Goal: Book appointment/travel/reservation: Register for event/course

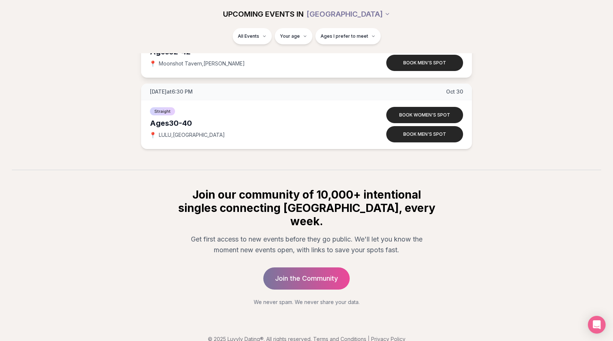
scroll to position [4633, 0]
click at [343, 36] on span "Ages I prefer to meet" at bounding box center [345, 36] width 48 height 6
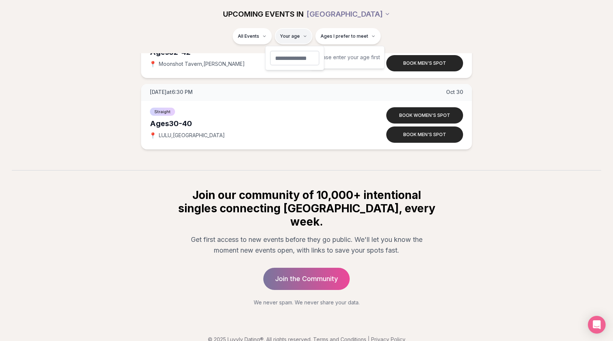
type input "**"
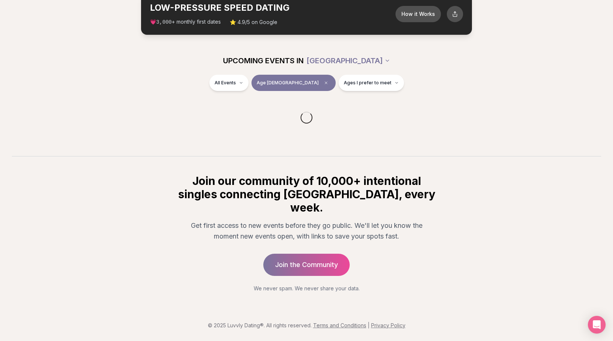
scroll to position [32, 0]
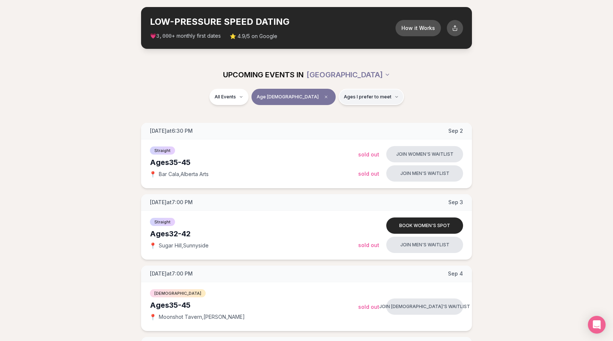
click at [356, 99] on span "Ages I prefer to meet" at bounding box center [368, 97] width 48 height 6
click at [332, 134] on span "Older than me" at bounding box center [343, 134] width 34 height 7
click at [321, 134] on button "Older than me" at bounding box center [318, 135] width 6 height 6
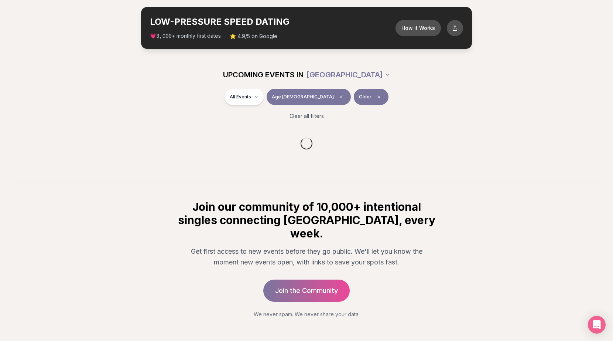
click at [392, 101] on div "All Events Age [DEMOGRAPHIC_DATA] Older" at bounding box center [307, 98] width 414 height 19
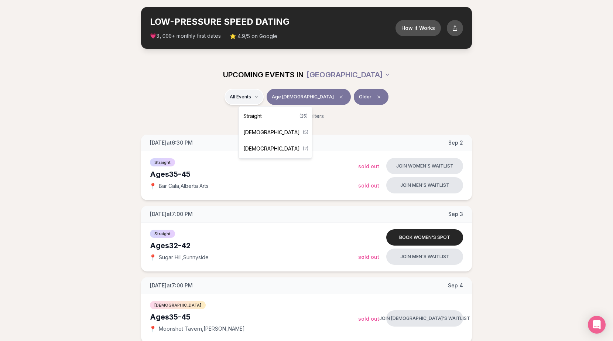
click at [258, 114] on span "Straight" at bounding box center [252, 115] width 18 height 7
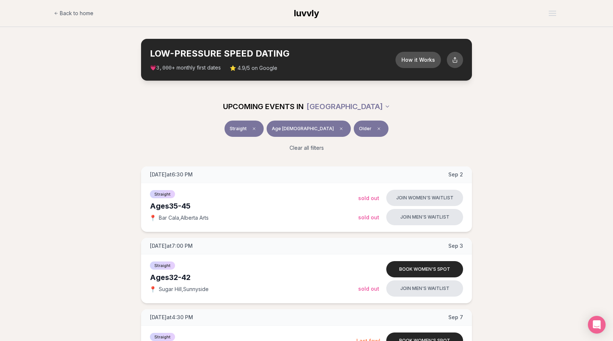
click at [314, 13] on span "luvvly" at bounding box center [306, 13] width 25 height 11
